Goal: Navigation & Orientation: Understand site structure

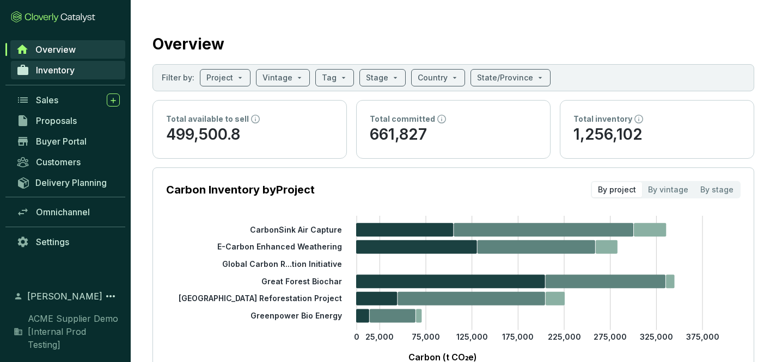
click at [53, 69] on span "Inventory" at bounding box center [55, 70] width 39 height 11
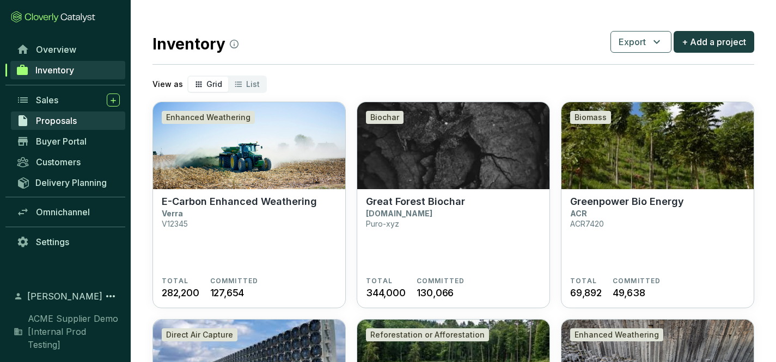
click at [54, 121] on span "Proposals" at bounding box center [56, 120] width 41 height 11
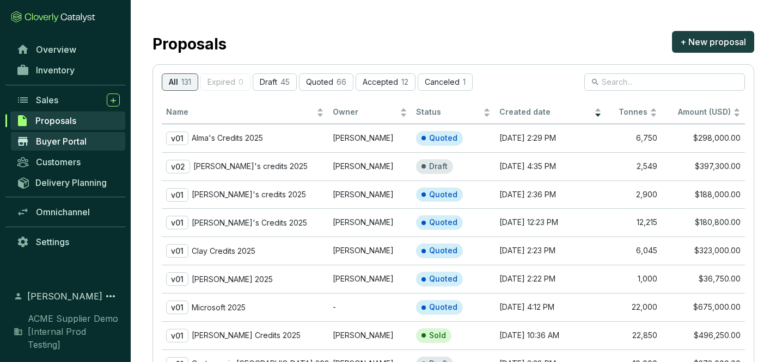
click at [59, 142] on span "Buyer Portal" at bounding box center [61, 141] width 51 height 11
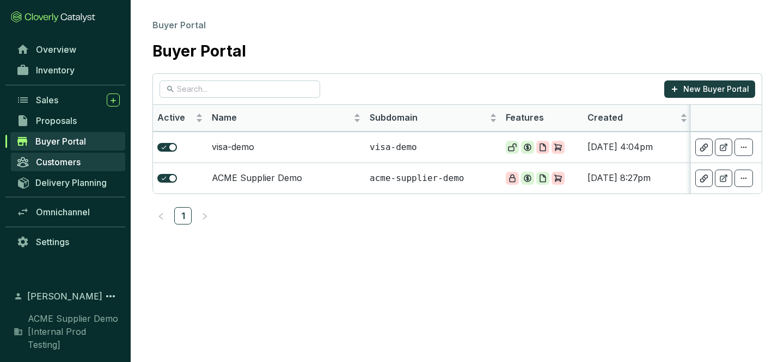
click at [59, 163] on span "Customers" at bounding box center [58, 162] width 45 height 11
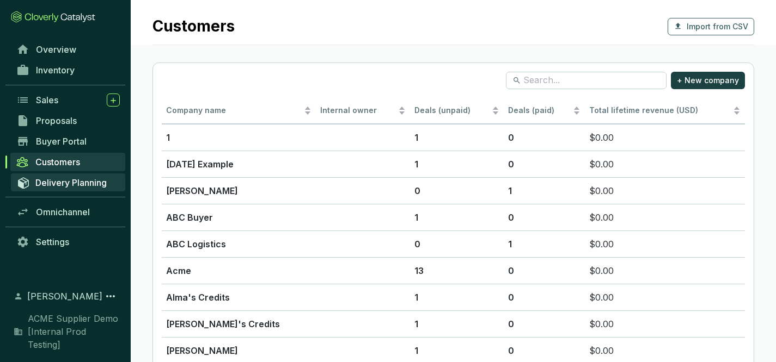
click at [59, 185] on span "Delivery Planning" at bounding box center [70, 182] width 71 height 11
